Goal: Task Accomplishment & Management: Manage account settings

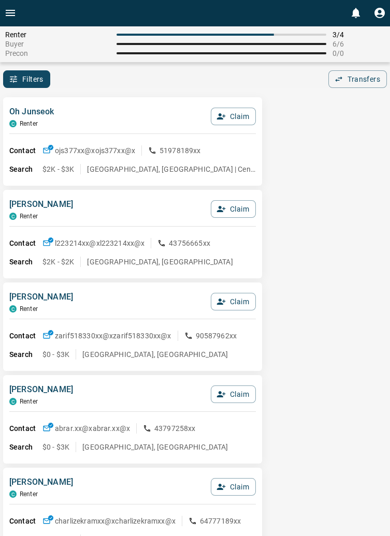
click at [12, 12] on icon "Open drawer" at bounding box center [10, 13] width 9 height 6
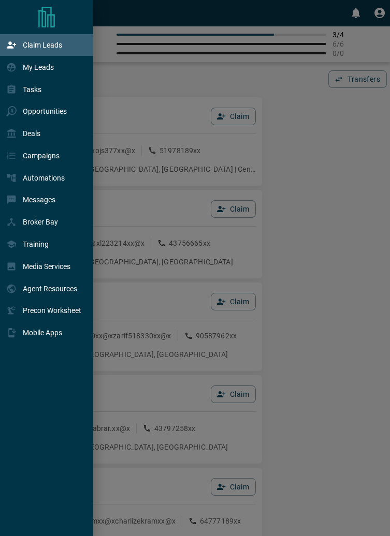
click at [61, 45] on p "Claim Leads" at bounding box center [42, 45] width 39 height 8
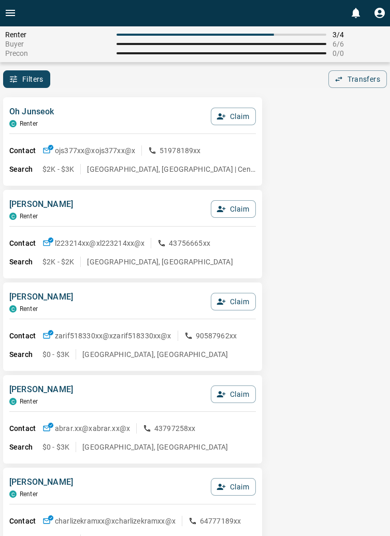
click at [13, 10] on icon "Open drawer" at bounding box center [10, 13] width 9 height 6
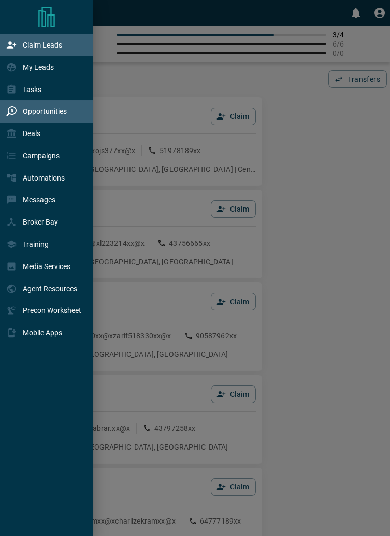
click at [53, 120] on div "Opportunities" at bounding box center [36, 111] width 61 height 17
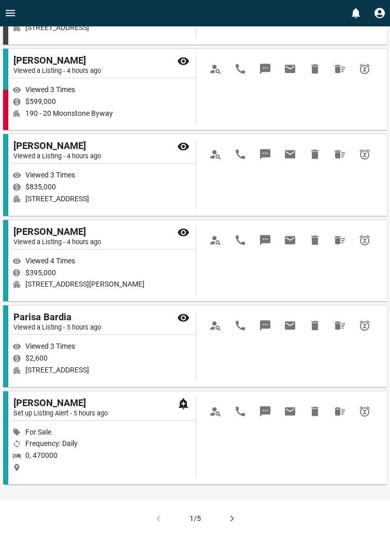
scroll to position [1298, 0]
click at [238, 531] on button "button" at bounding box center [232, 518] width 25 height 25
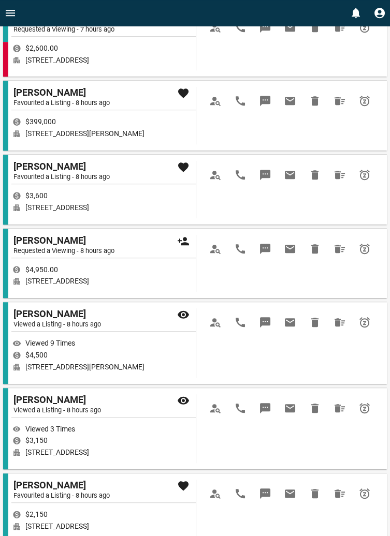
scroll to position [1198, 0]
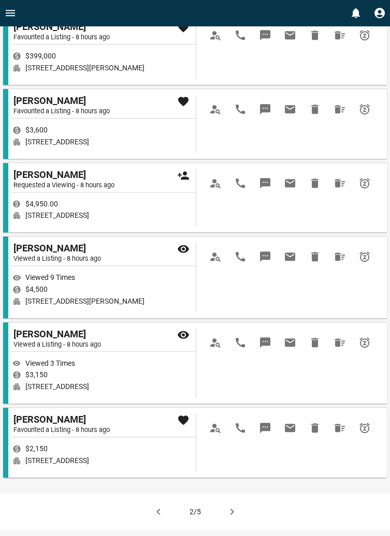
click at [231, 518] on icon "button" at bounding box center [232, 512] width 12 height 12
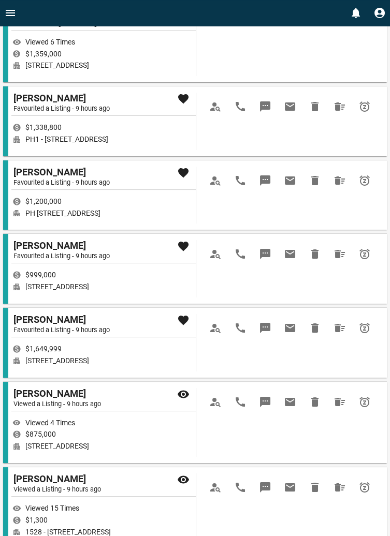
scroll to position [97, 0]
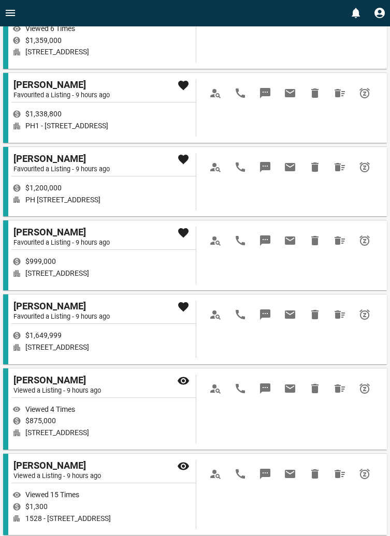
click at [58, 313] on div "Favourited a Listing - 9 hours ago" at bounding box center [61, 318] width 96 height 12
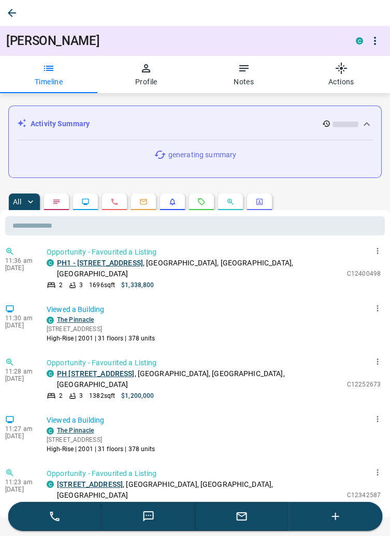
click at [150, 74] on icon "button" at bounding box center [146, 68] width 12 height 12
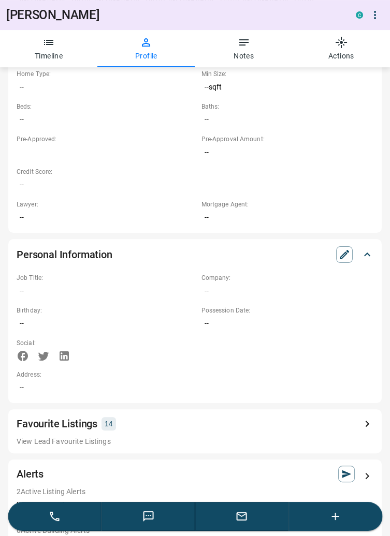
scroll to position [613, 0]
